Goal: Task Accomplishment & Management: Manage account settings

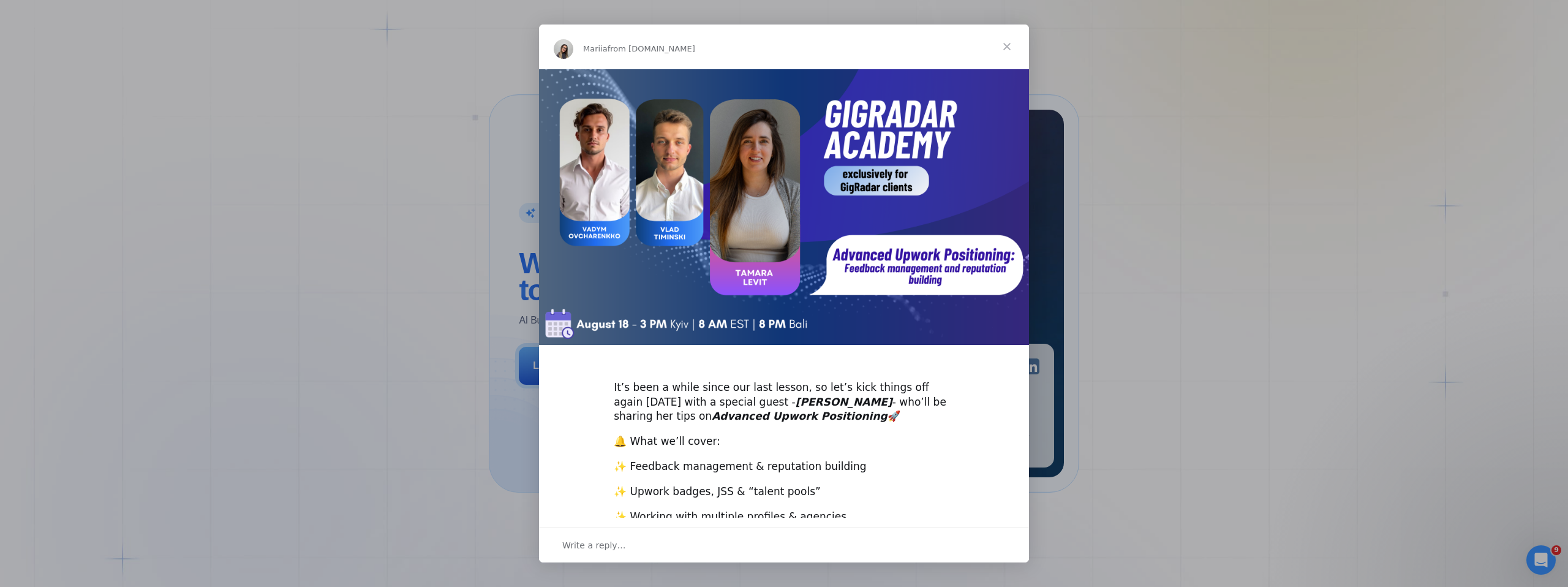
click at [1006, 47] on span "Close" at bounding box center [1007, 47] width 44 height 44
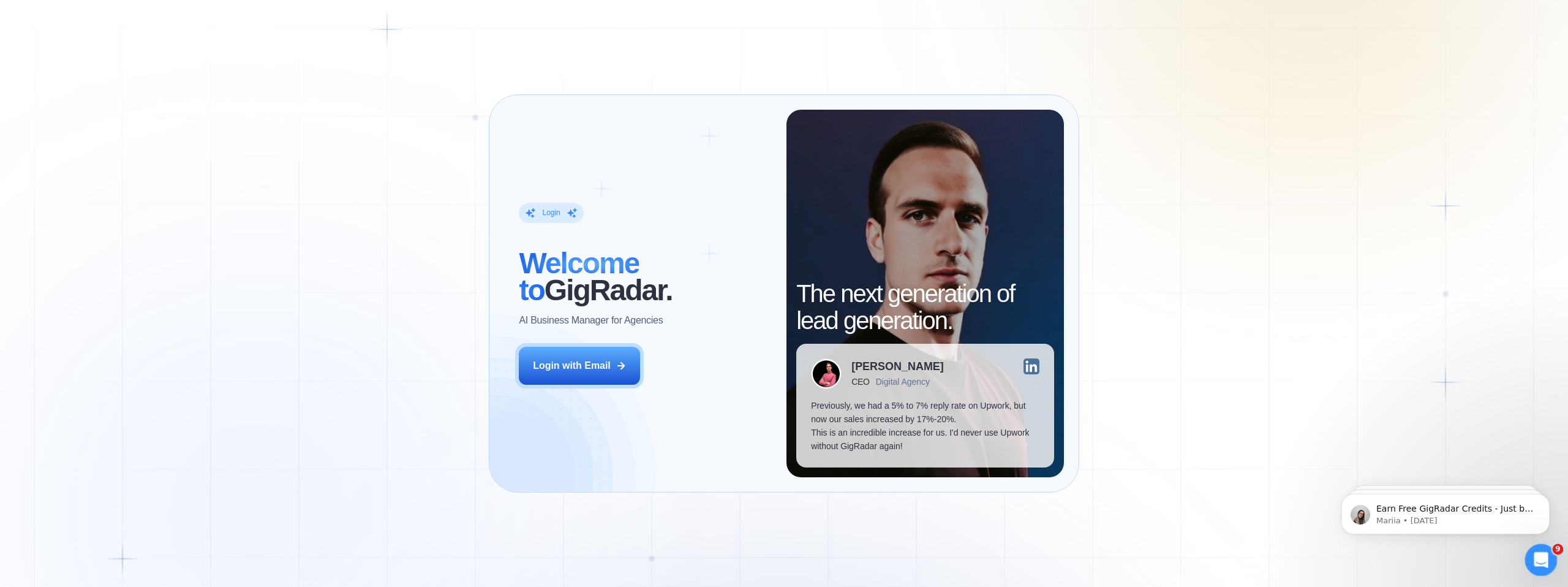
click at [1542, 558] on icon "Open Intercom Messenger" at bounding box center [1540, 559] width 21 height 21
